Goal: Find specific page/section: Find specific page/section

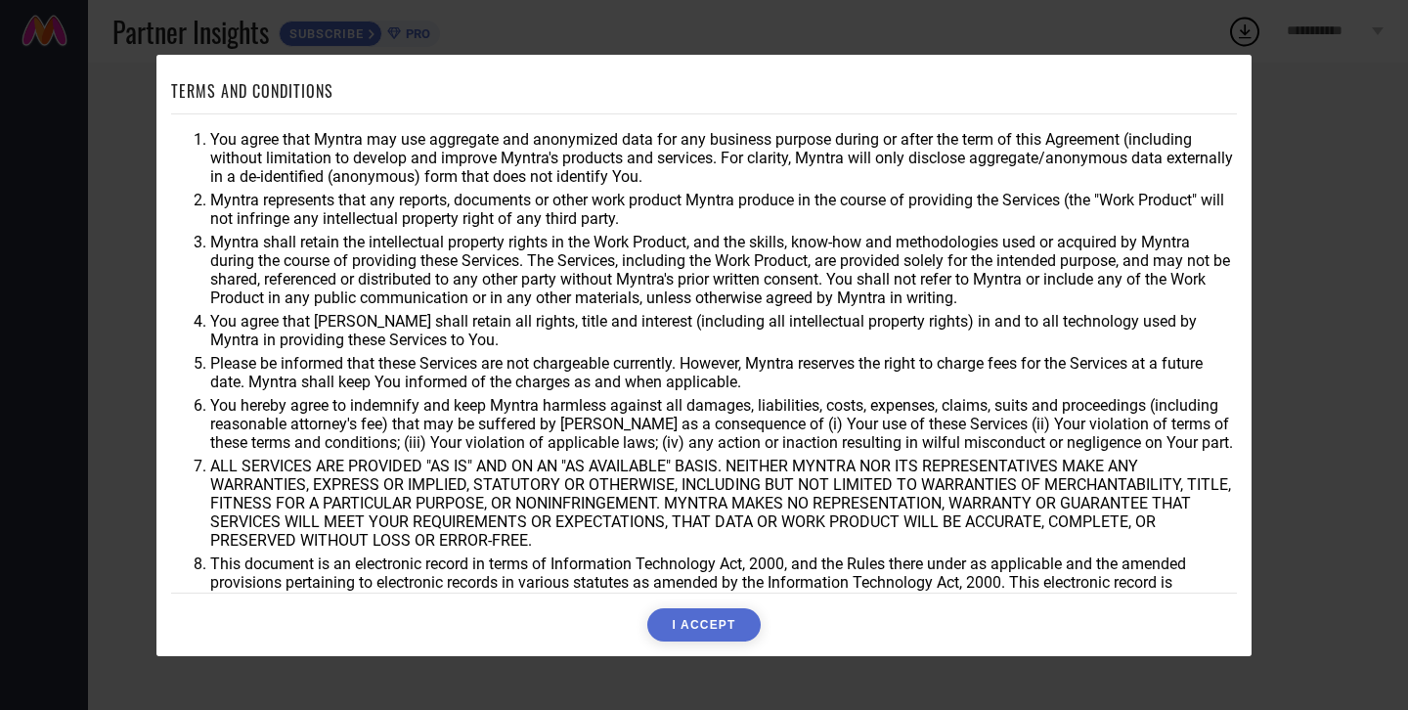
click at [715, 634] on button "I ACCEPT" at bounding box center [703, 624] width 112 height 33
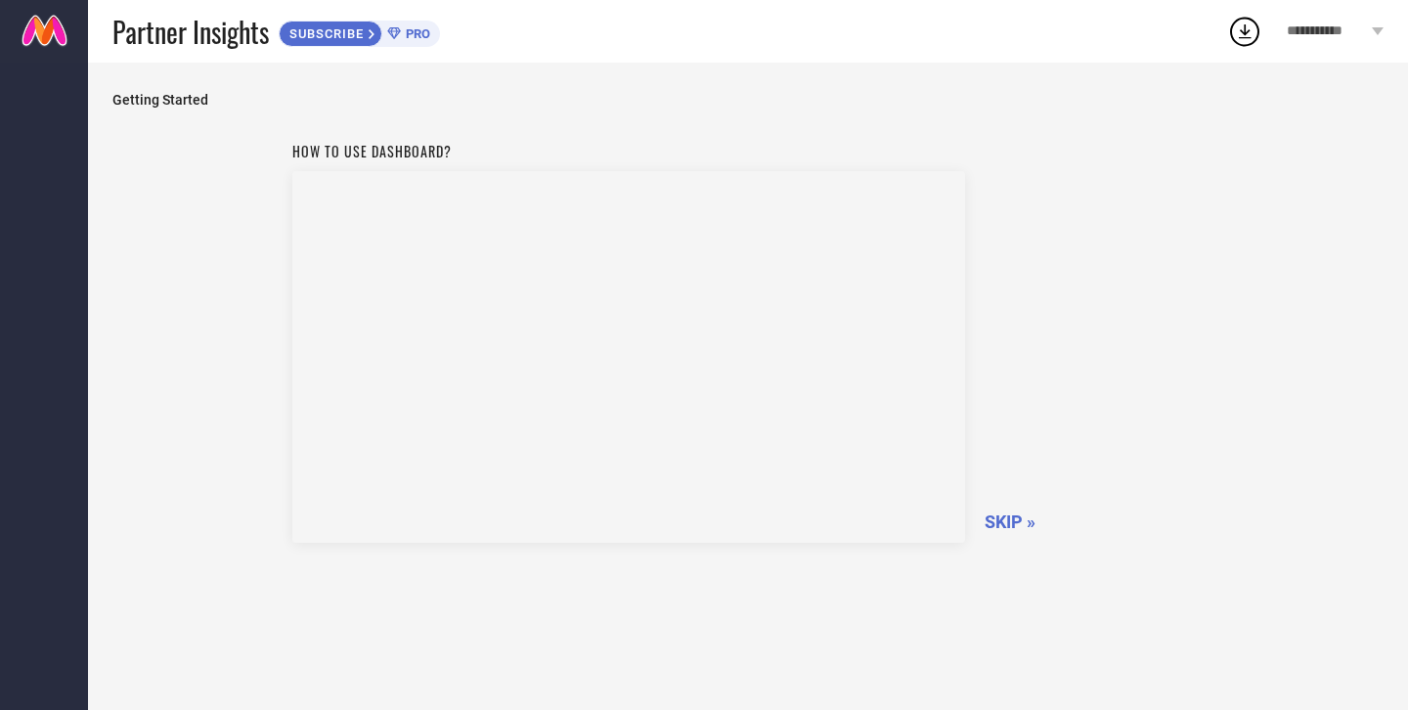
click at [415, 36] on span "PRO" at bounding box center [415, 33] width 29 height 15
click at [1007, 518] on span "SKIP »" at bounding box center [1010, 521] width 51 height 21
